Goal: Task Accomplishment & Management: Manage account settings

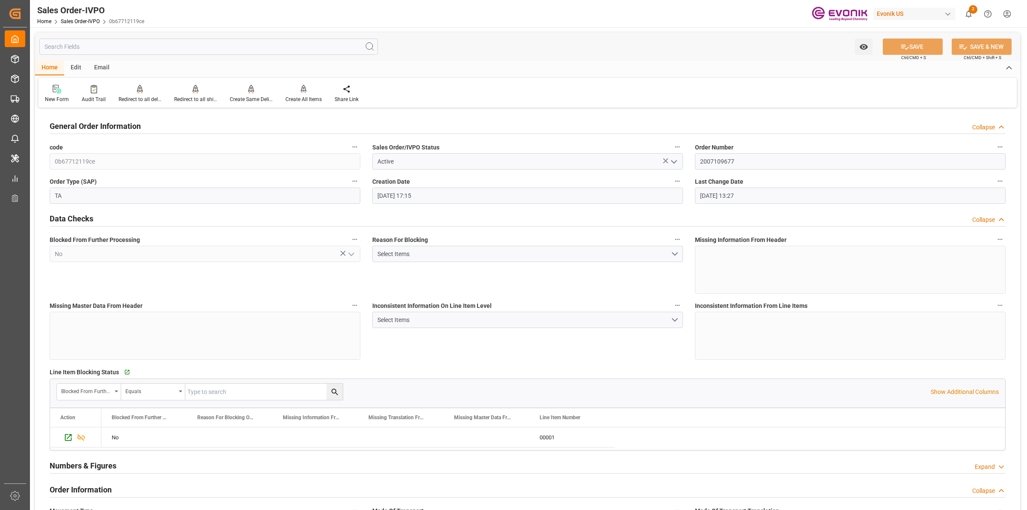
scroll to position [1284, 0]
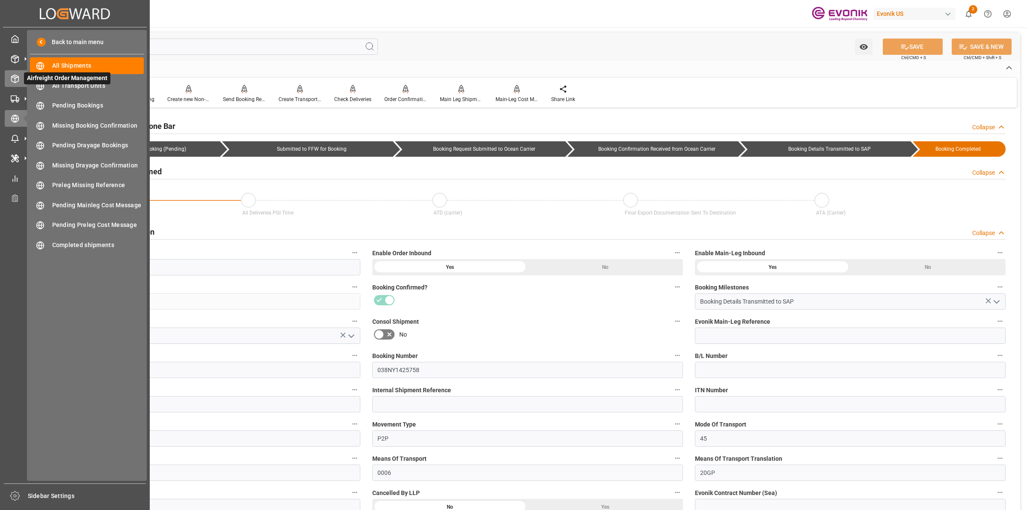
click at [14, 80] on icon at bounding box center [15, 78] width 9 height 9
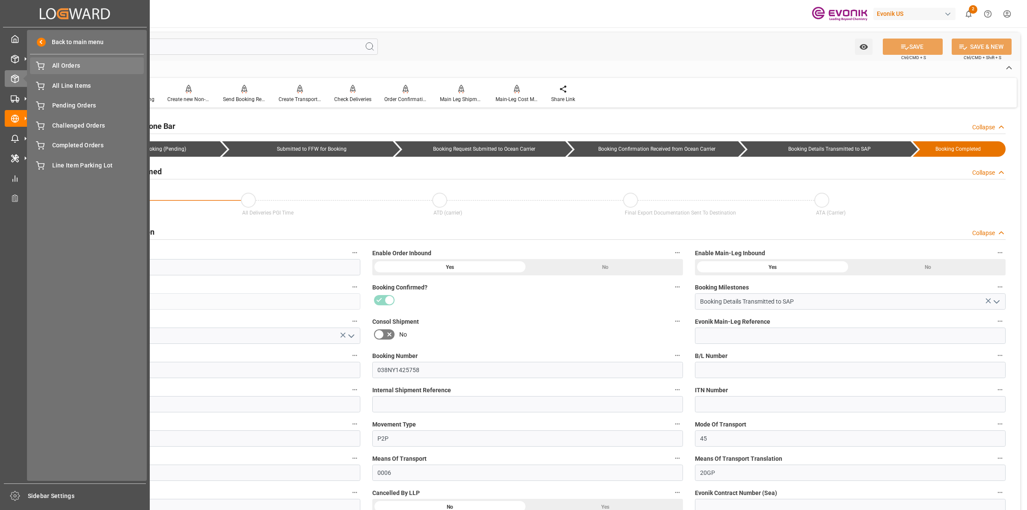
click at [57, 65] on span "All Orders" at bounding box center [98, 65] width 92 height 9
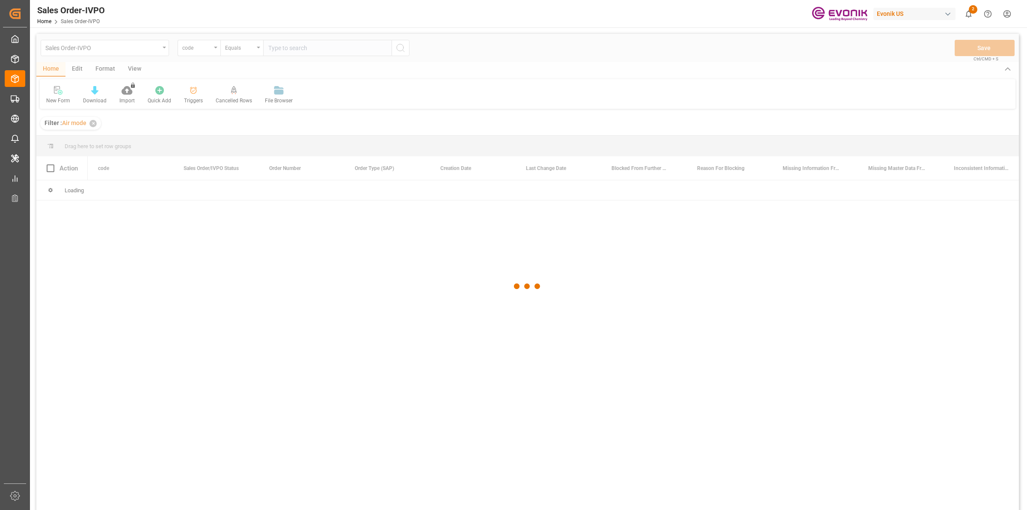
click at [278, 48] on div at bounding box center [527, 286] width 983 height 505
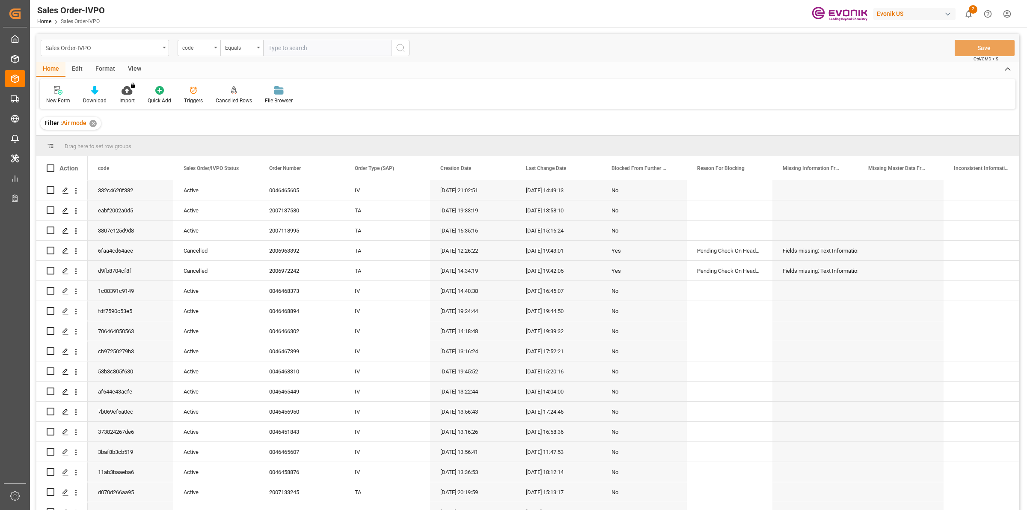
click at [278, 48] on input "text" at bounding box center [327, 48] width 128 height 16
paste input "0046469615"
type input "0046469615"
click at [203, 44] on div "code" at bounding box center [196, 47] width 29 height 10
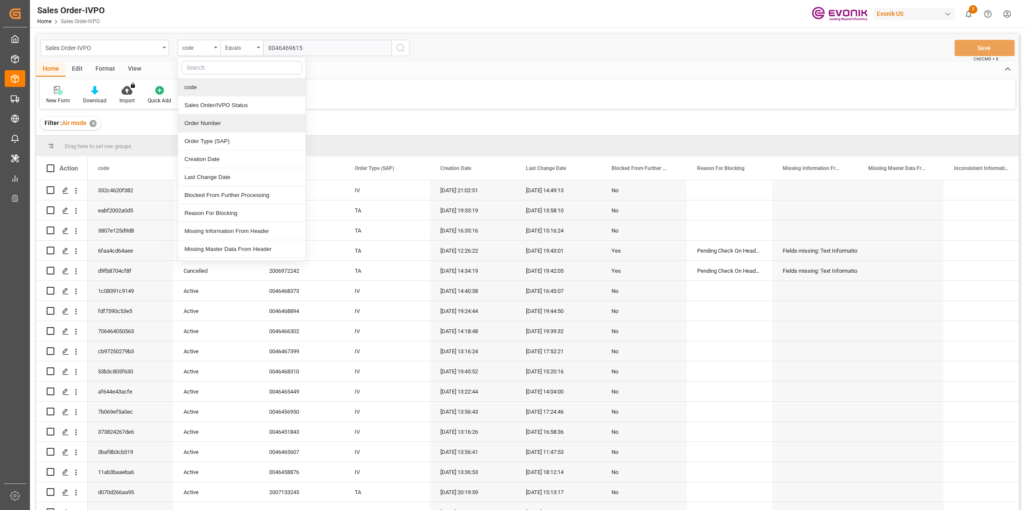
click at [194, 125] on div "Order Number" at bounding box center [242, 123] width 128 height 18
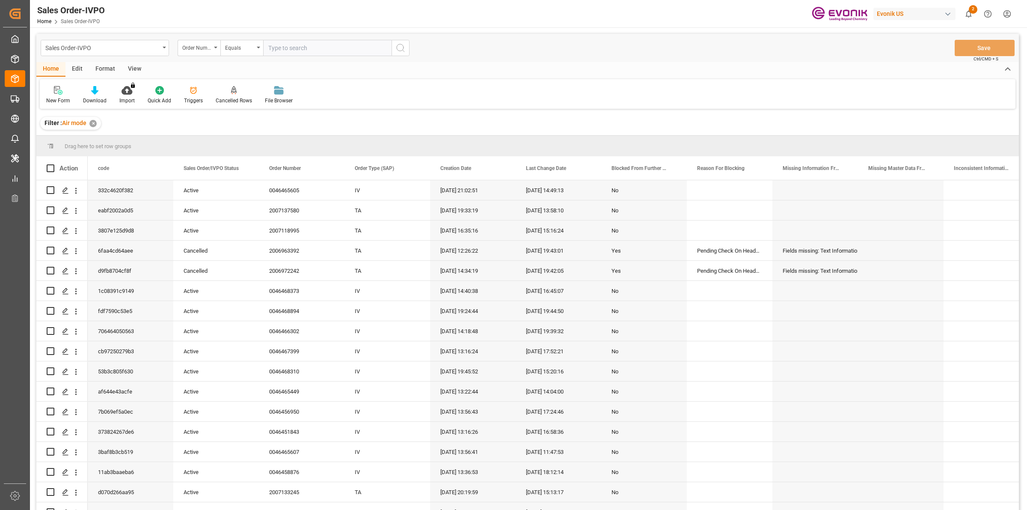
click at [284, 51] on input "text" at bounding box center [327, 48] width 128 height 16
paste input "0046469615"
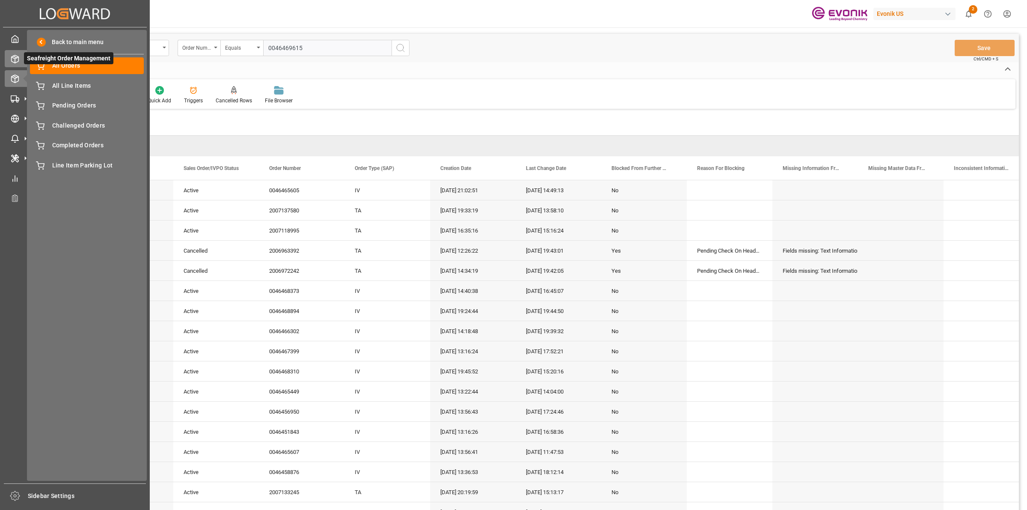
type input "0046469615"
click at [16, 56] on icon at bounding box center [15, 59] width 9 height 9
click at [59, 66] on span "All Orders" at bounding box center [98, 65] width 92 height 9
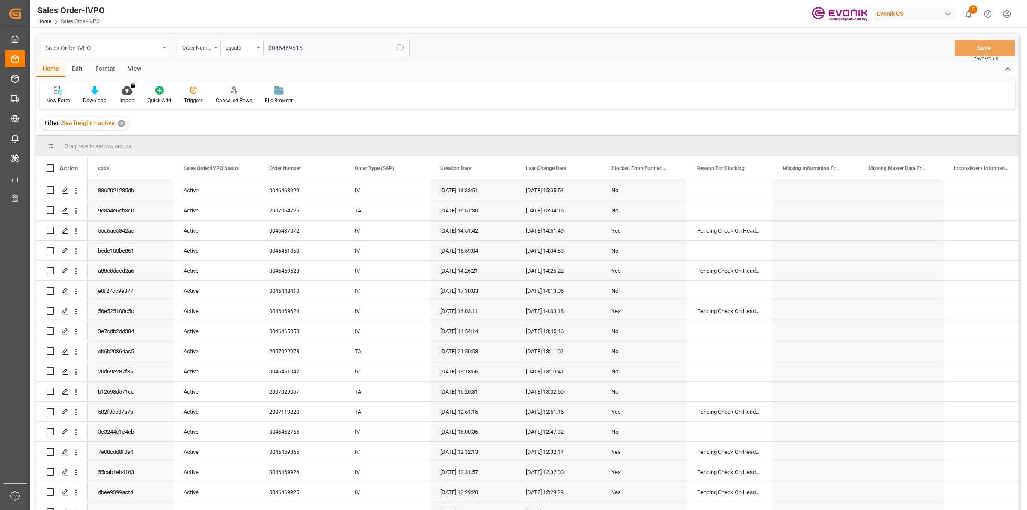
drag, startPoint x: 321, startPoint y: 48, endPoint x: 267, endPoint y: 48, distance: 53.9
click at [245, 48] on div "Order Number Equals 0046469615" at bounding box center [294, 48] width 232 height 16
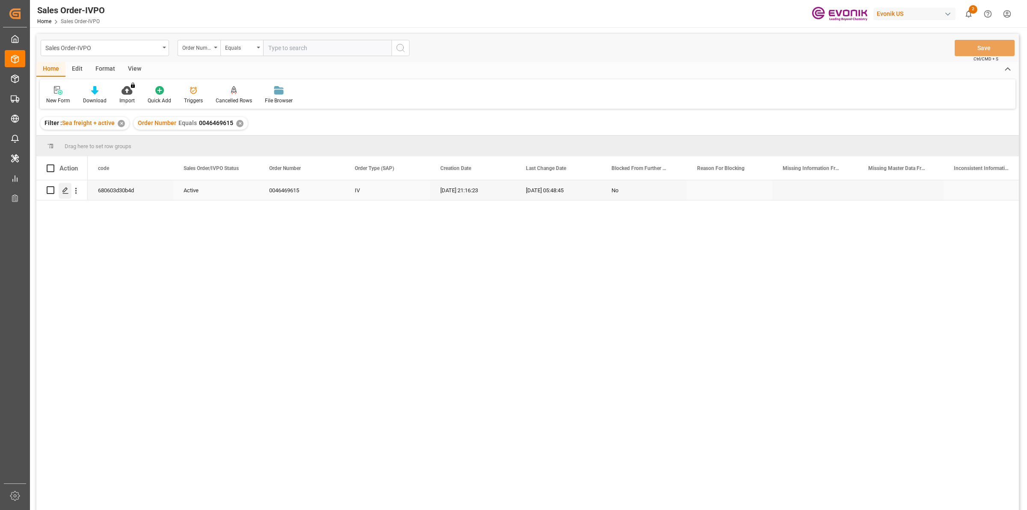
click at [63, 190] on polygon "Press SPACE to select this row." at bounding box center [65, 189] width 4 height 4
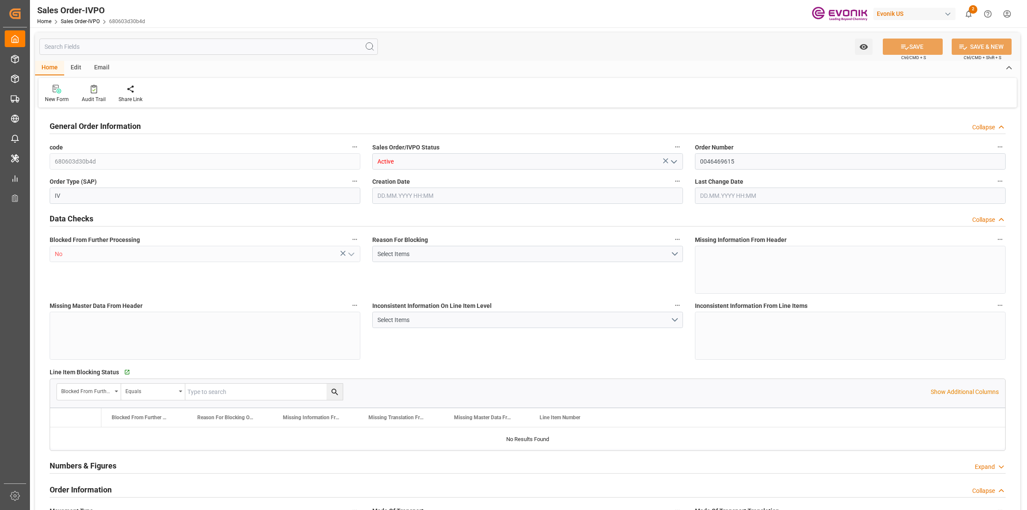
type input "BRSSZ"
type input "livia.leone@evonik.comTelephone No: 55 19 3475-3130"
type input "0"
type input "1"
type input "2"
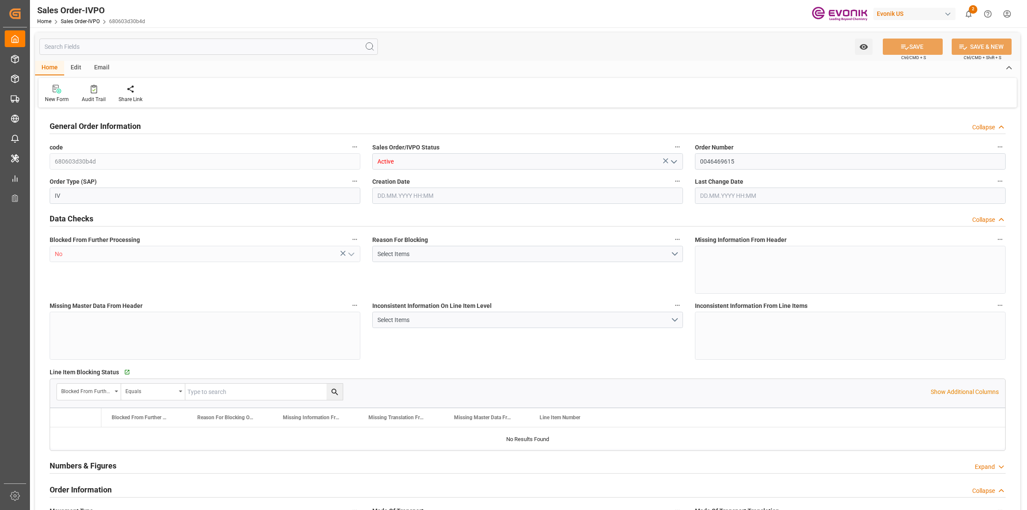
type input "1"
type input "17744"
type input "22.928"
type input "17000"
type input "30"
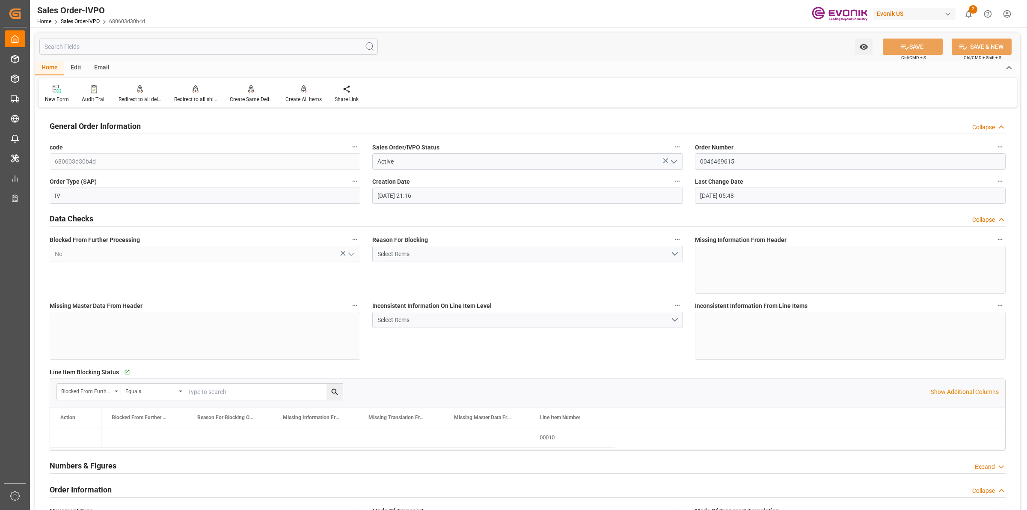
type input "20.08.2025 21:16"
type input "21.08.2025 05:48"
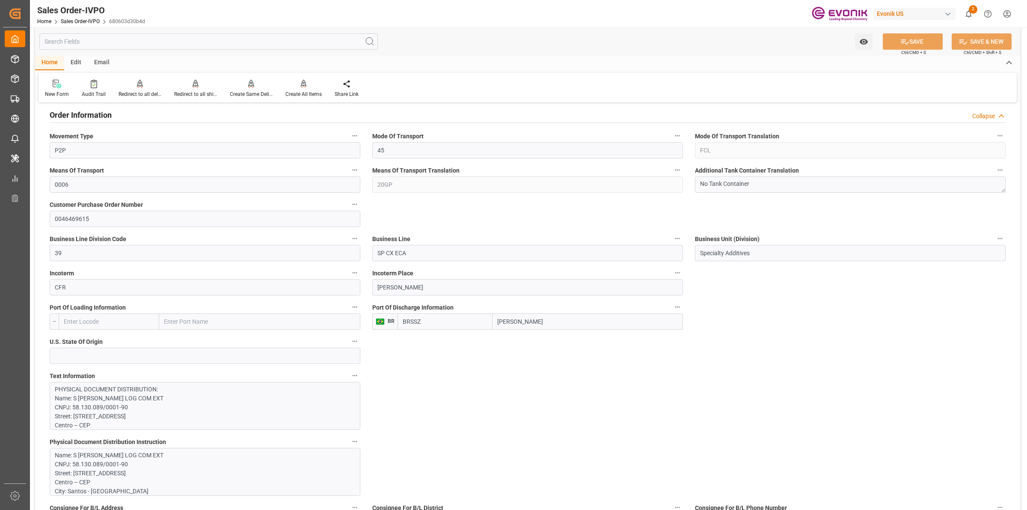
scroll to position [535, 0]
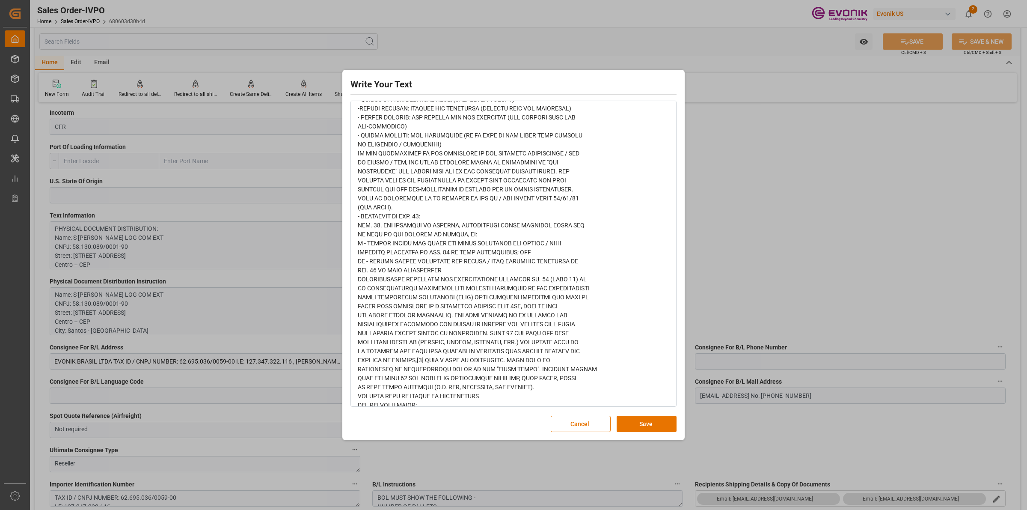
scroll to position [1171, 0]
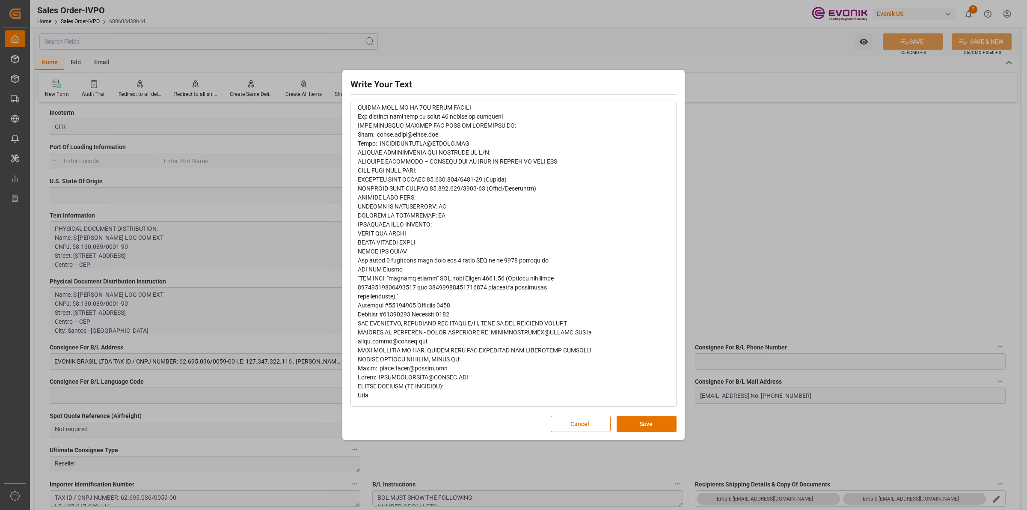
click at [752, 222] on div "Write Your Text Normal 14 Font Cancel Save" at bounding box center [513, 255] width 1027 height 510
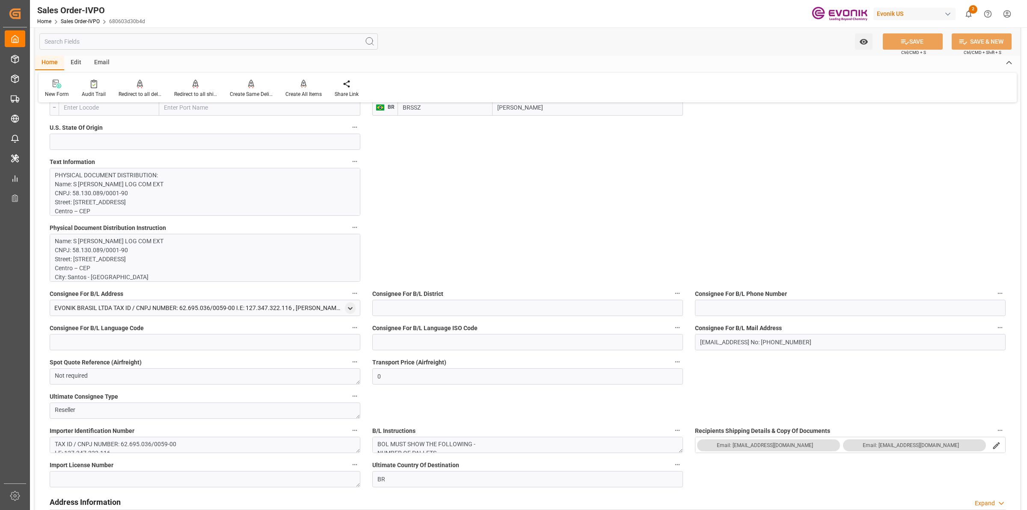
scroll to position [535, 0]
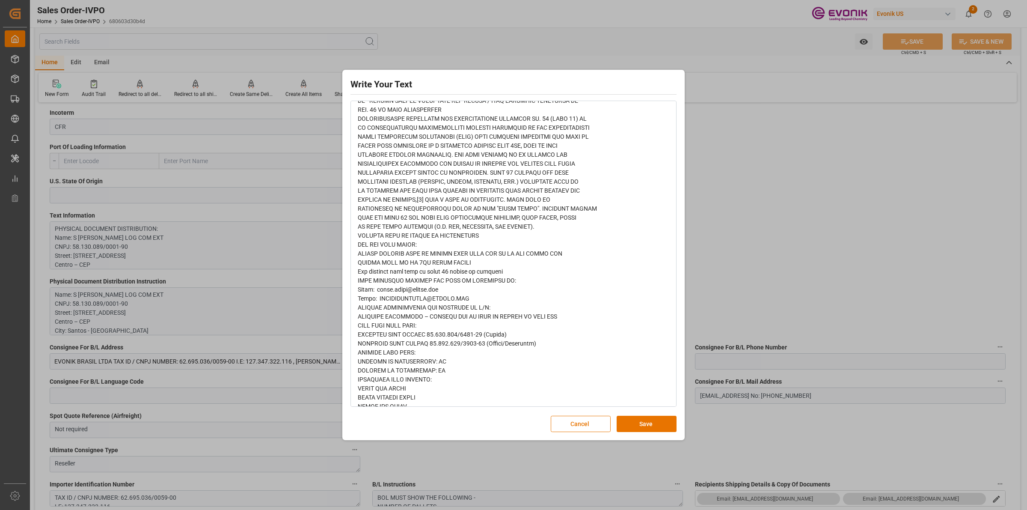
scroll to position [1171, 0]
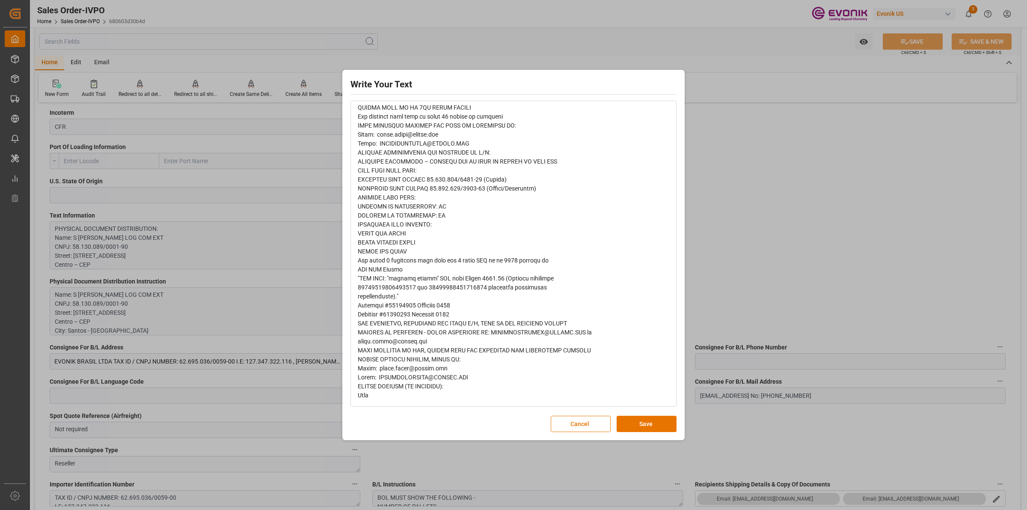
click at [823, 223] on div "Write Your Text Normal 14 Font Cancel Save" at bounding box center [513, 255] width 1027 height 510
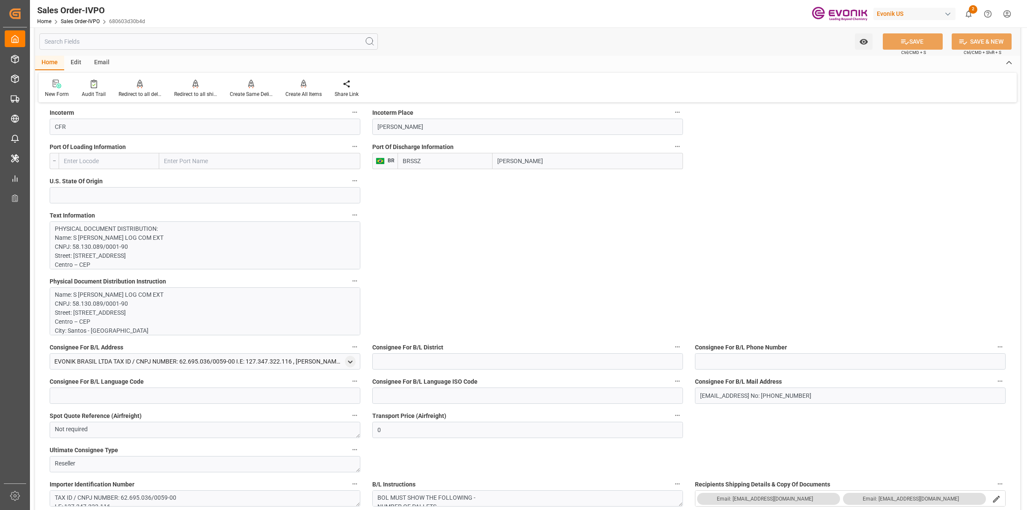
type input "livia.leone@evonik.comTelephone No: 55 19 3475-3130"
